Goal: Information Seeking & Learning: Learn about a topic

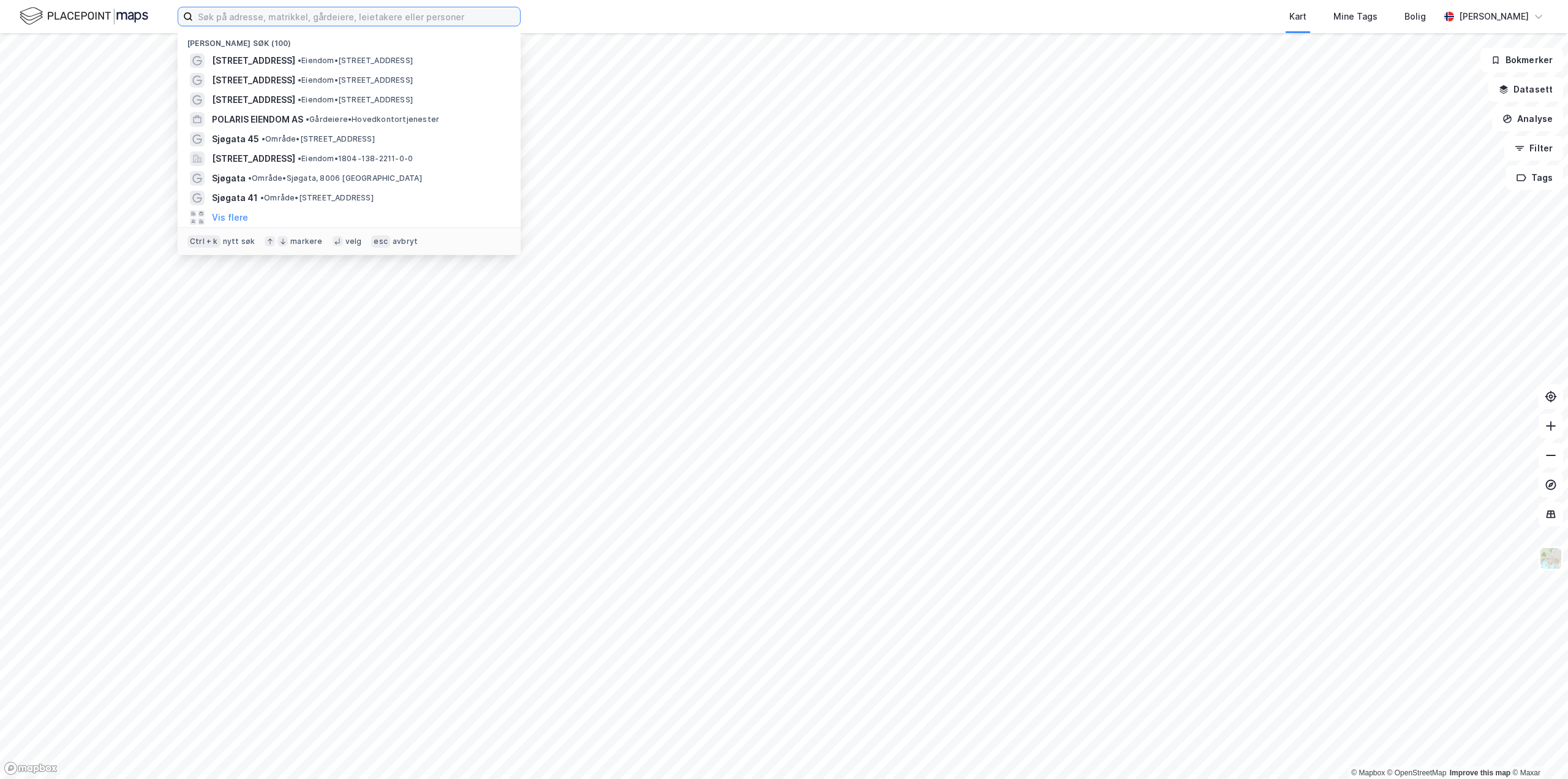
click at [243, 24] on input at bounding box center [356, 17] width 327 height 18
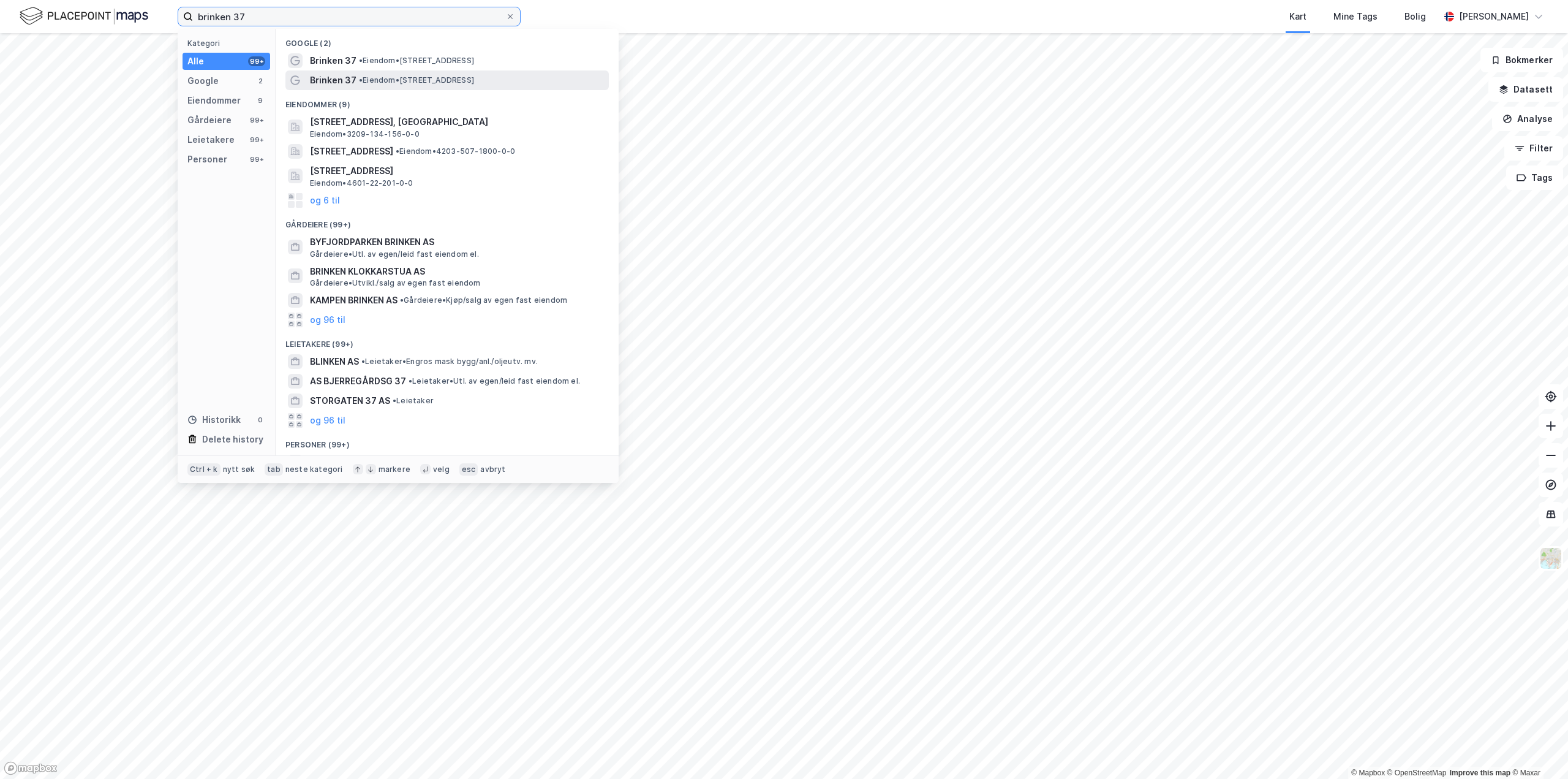
type input "brinken 37"
click at [396, 78] on span "• Eiendom • [STREET_ADDRESS]" at bounding box center [416, 80] width 115 height 10
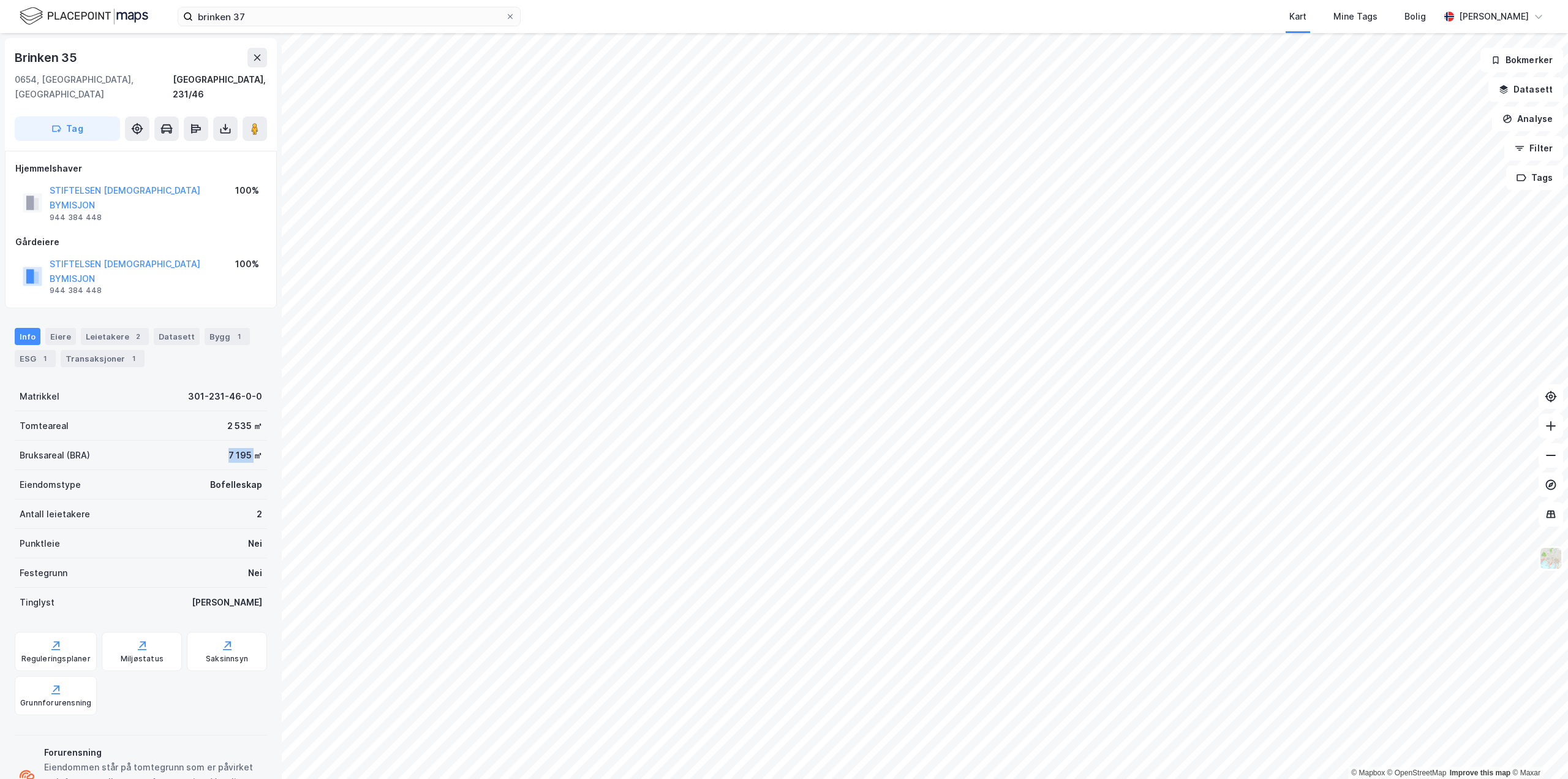
drag, startPoint x: 218, startPoint y: 411, endPoint x: 247, endPoint y: 411, distance: 29.0
click at [247, 441] on div "Bruksareal (BRA) 7 195 ㎡" at bounding box center [141, 456] width 253 height 29
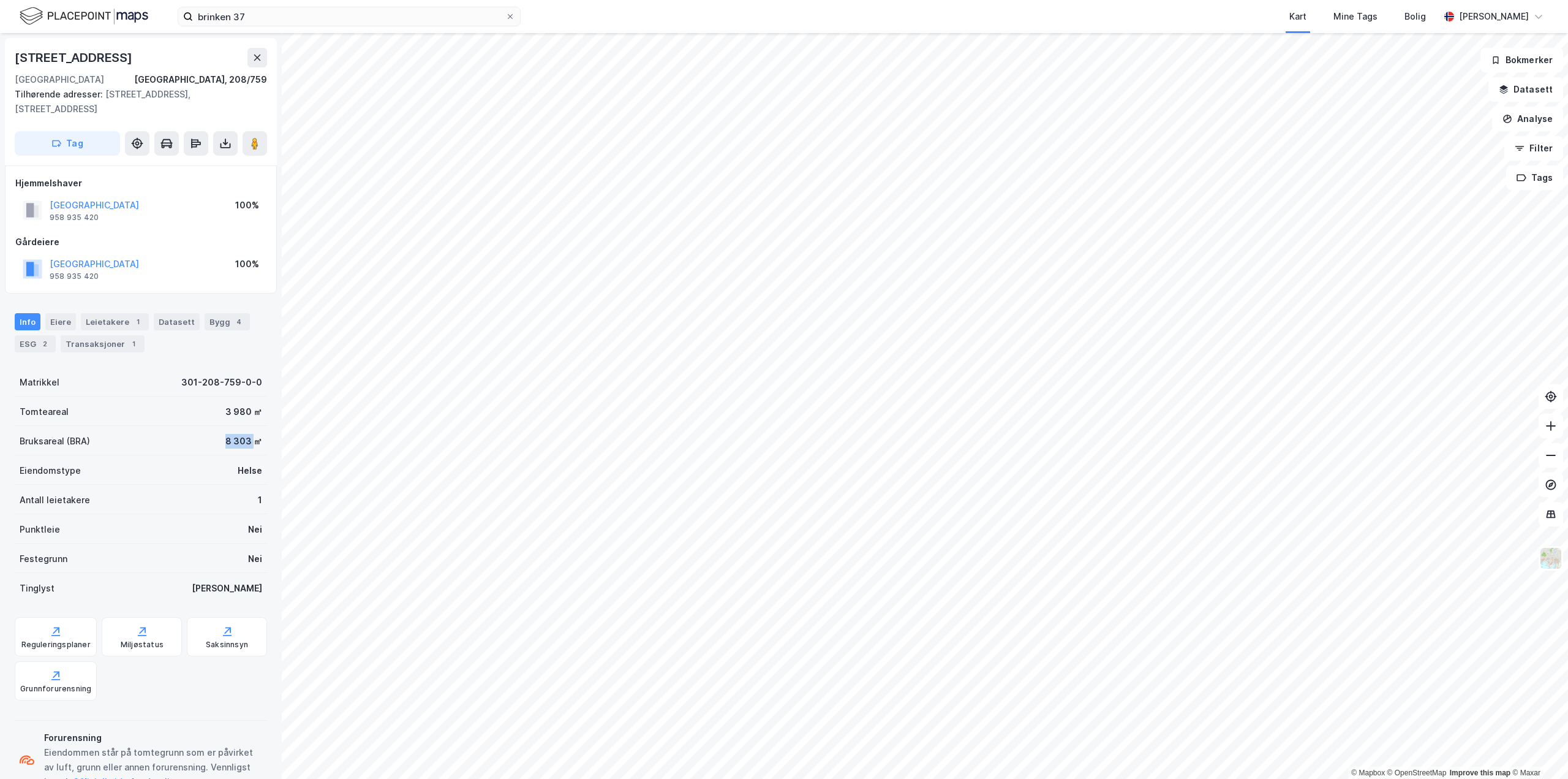
drag, startPoint x: 213, startPoint y: 426, endPoint x: 248, endPoint y: 428, distance: 35.1
click at [248, 428] on div "Bruksareal (BRA) 8 303 ㎡" at bounding box center [141, 440] width 253 height 29
click at [179, 428] on div "Bruksareal (BRA) 8 303 ㎡" at bounding box center [141, 440] width 253 height 29
drag, startPoint x: 264, startPoint y: 134, endPoint x: 265, endPoint y: 168, distance: 34.0
click at [265, 168] on div "[STREET_ADDRESS], 208/759 Tilhørende adresser: [STREET_ADDRESS], [STREET_ADDRES…" at bounding box center [141, 406] width 282 height 746
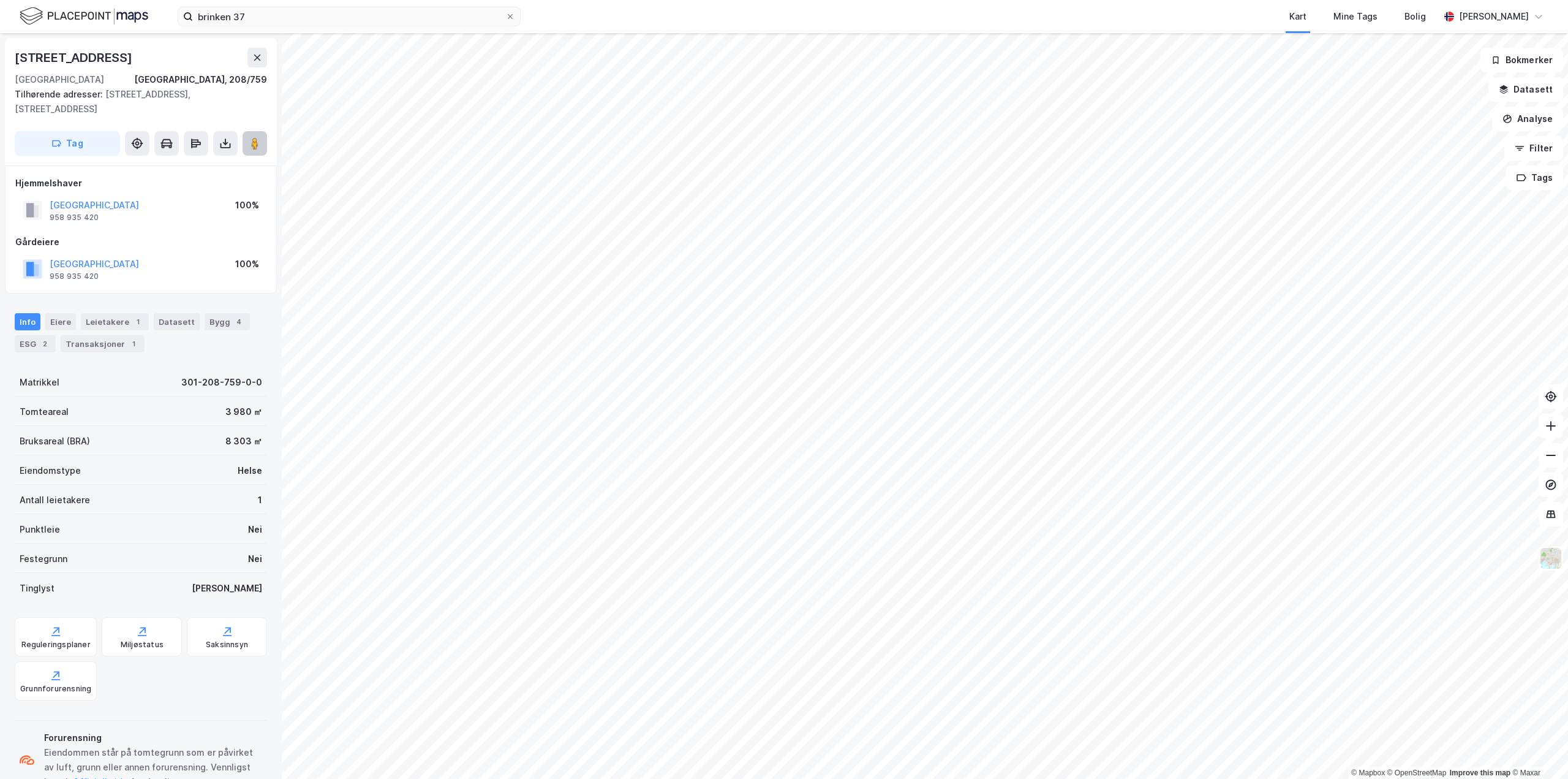
click at [253, 138] on image at bounding box center [255, 144] width 8 height 12
